Goal: Check status: Check status

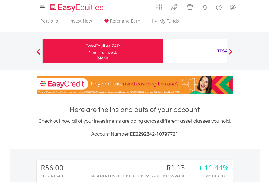
scroll to position [52, 85]
click at [88, 51] on div "Funds to invest:" at bounding box center [102, 52] width 29 height 5
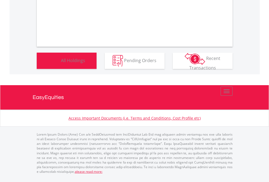
click at [61, 63] on span "All Holdings" at bounding box center [73, 60] width 24 height 6
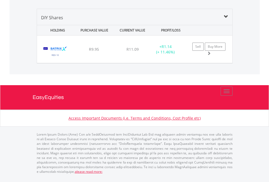
scroll to position [605, 0]
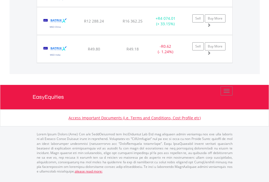
scroll to position [52, 85]
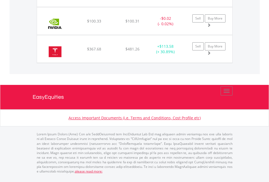
scroll to position [52, 85]
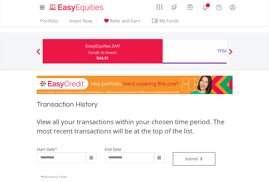
type input "**********"
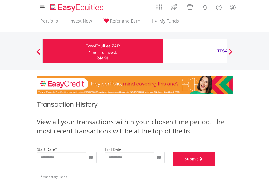
click at [216, 166] on button "Submit" at bounding box center [194, 160] width 43 height 14
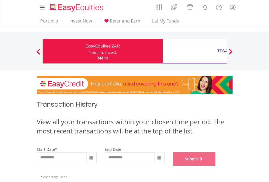
scroll to position [221, 0]
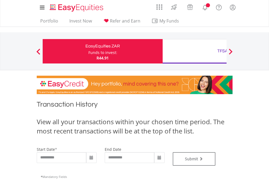
click at [194, 51] on div "TFSA" at bounding box center [222, 51] width 113 height 8
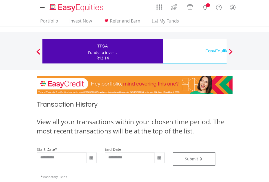
type input "**********"
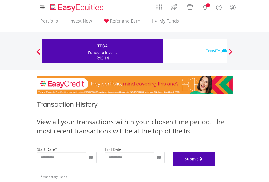
click at [216, 166] on button "Submit" at bounding box center [194, 160] width 43 height 14
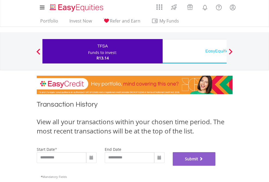
scroll to position [221, 0]
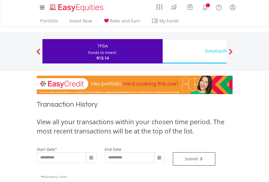
click at [194, 51] on div "EasyEquities USD" at bounding box center [222, 51] width 113 height 8
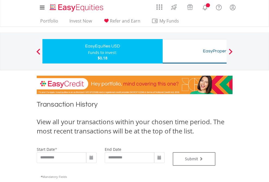
type input "**********"
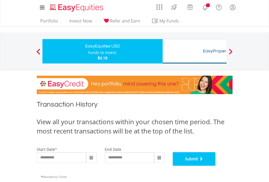
click at [216, 166] on button "Submit" at bounding box center [194, 160] width 43 height 14
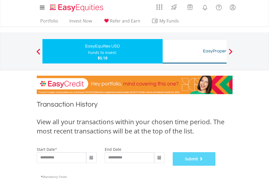
scroll to position [221, 0]
